Goal: Task Accomplishment & Management: Use online tool/utility

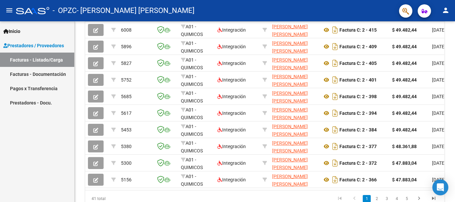
scroll to position [233, 0]
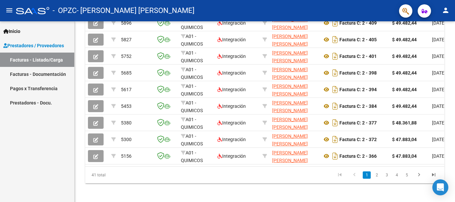
click at [454, 141] on div at bounding box center [454, 163] width 2 height 78
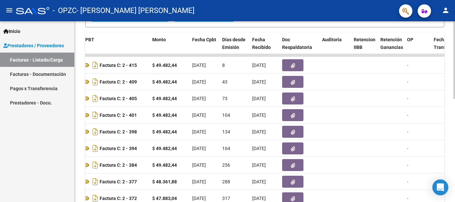
scroll to position [169, 0]
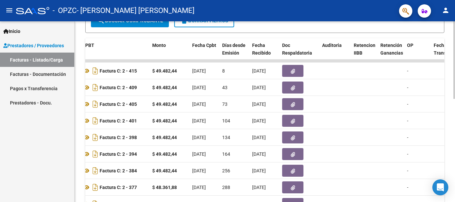
click at [450, 102] on div "Video tutorial PRESTADORES -> Listado de CPBTs Emitidos por Prestadores / Prove…" at bounding box center [266, 61] width 382 height 417
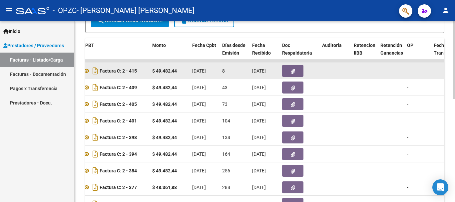
click at [295, 70] on button "button" at bounding box center [292, 71] width 21 height 12
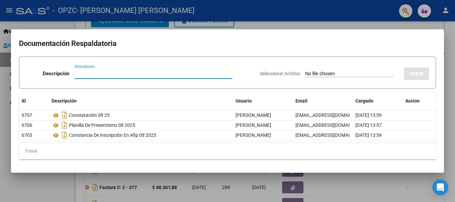
click at [319, 73] on input "Seleccionar Archivo" at bounding box center [349, 74] width 88 height 6
type input "C:\fakepath\Informe Psicológico [PERSON_NAME], [PERSON_NAME]. [DATE].pdf"
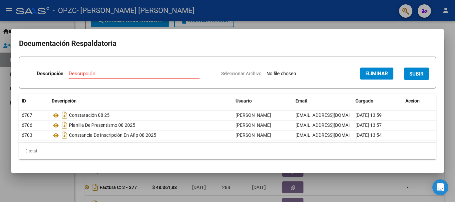
click at [106, 72] on input "Descripción" at bounding box center [134, 74] width 131 height 6
type input "Informe Psicológico, [PERSON_NAME], 09 2025"
click at [420, 74] on span "SUBIR" at bounding box center [416, 74] width 14 height 6
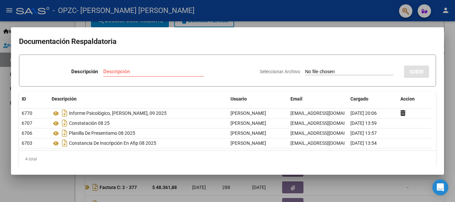
click at [451, 71] on div at bounding box center [227, 101] width 455 height 202
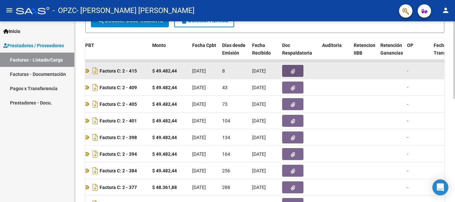
click at [293, 71] on icon "button" at bounding box center [293, 71] width 4 height 5
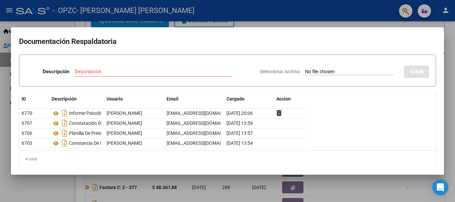
click at [453, 54] on div at bounding box center [227, 101] width 455 height 202
